Goal: Entertainment & Leisure: Consume media (video, audio)

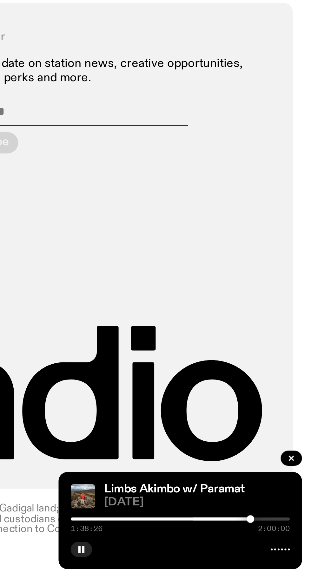
scroll to position [480, 0]
click at [215, 565] on icon "button" at bounding box center [215, 565] width 3 height 3
click at [254, 553] on div at bounding box center [255, 552] width 91 height 1
click at [215, 565] on icon "button" at bounding box center [215, 565] width 3 height 3
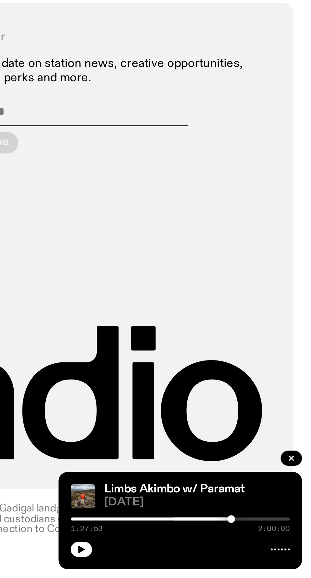
click at [215, 565] on icon "button" at bounding box center [215, 565] width 3 height 3
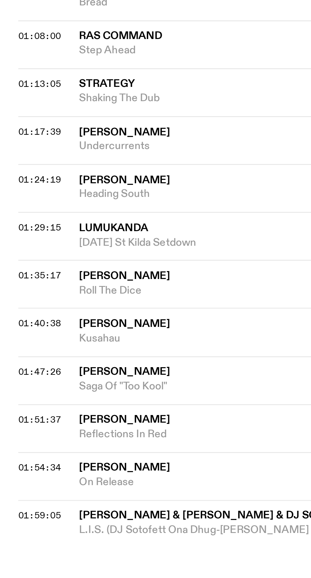
scroll to position [480, 0]
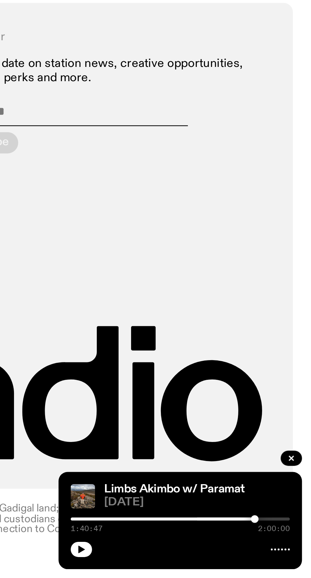
click at [215, 566] on icon "button" at bounding box center [215, 565] width 3 height 3
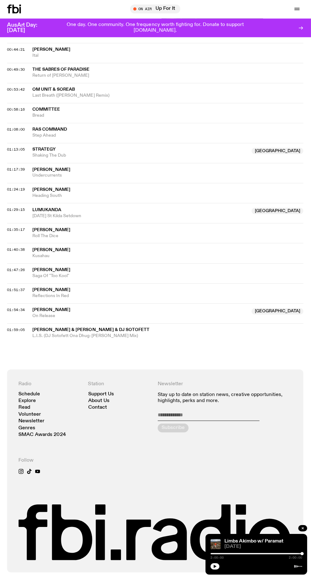
scroll to position [469, 0]
